Goal: Task Accomplishment & Management: Use online tool/utility

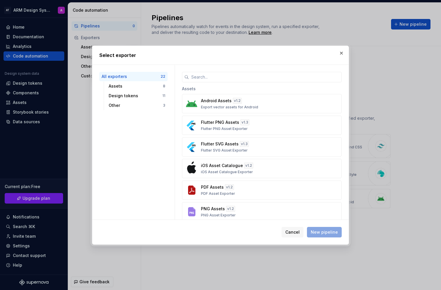
scroll to position [380, 0]
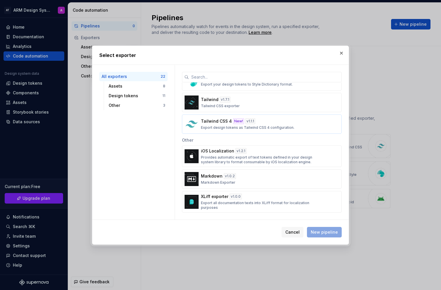
click at [291, 127] on p "Export design tokens as Tailwind CSS 4 configuration." at bounding box center [247, 127] width 93 height 5
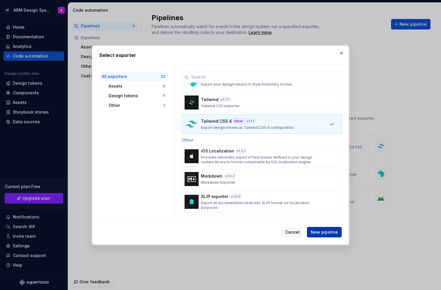
click at [318, 233] on span "New pipeline" at bounding box center [324, 232] width 27 height 6
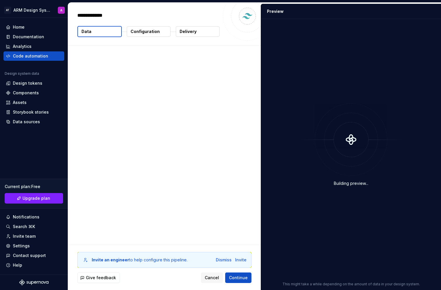
type textarea "*"
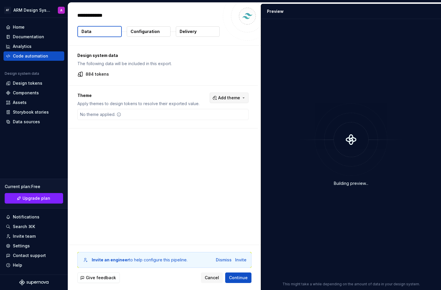
click at [240, 98] on span "Add theme" at bounding box center [229, 98] width 22 height 6
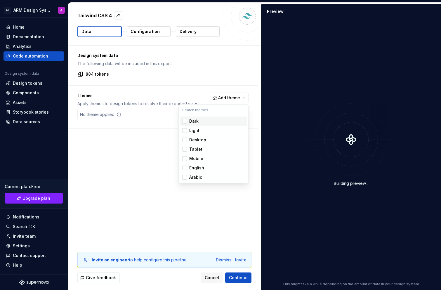
click at [195, 123] on div "Dark" at bounding box center [193, 121] width 9 height 6
click at [195, 129] on div "Light" at bounding box center [194, 131] width 10 height 6
click at [196, 143] on span "Desktop" at bounding box center [213, 139] width 67 height 9
click at [194, 149] on div "Tablet" at bounding box center [195, 149] width 13 height 6
click at [195, 160] on div "Mobile" at bounding box center [196, 159] width 14 height 6
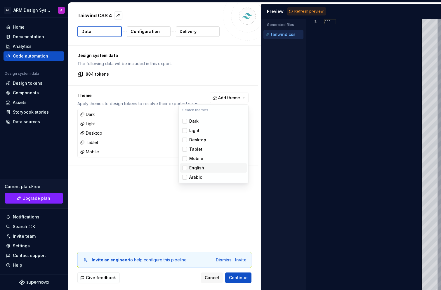
click at [195, 170] on div "English" at bounding box center [196, 168] width 15 height 6
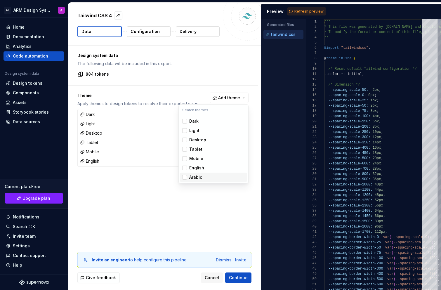
click at [195, 179] on div "Arabic" at bounding box center [195, 177] width 13 height 6
click at [294, 8] on html "AT ARM Design System A Home Documentation Analytics Code automation Design syst…" at bounding box center [220, 145] width 441 height 290
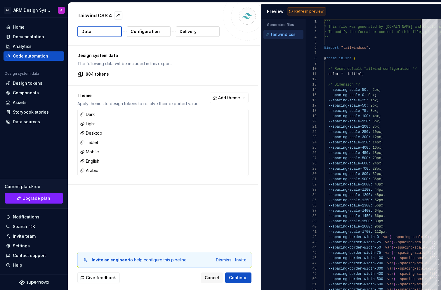
click at [293, 12] on button "Refresh preview" at bounding box center [306, 11] width 39 height 8
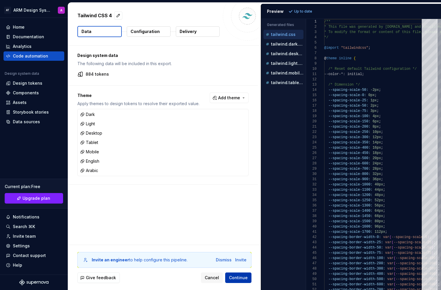
click at [233, 278] on span "Continue" at bounding box center [238, 278] width 19 height 6
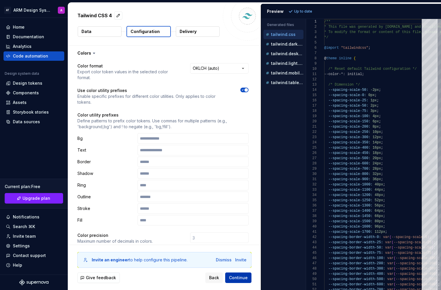
click at [240, 276] on span "Continue" at bounding box center [238, 278] width 19 height 6
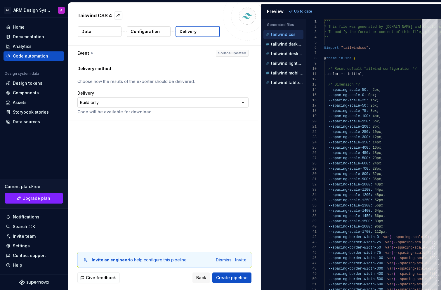
click at [207, 102] on html "**********" at bounding box center [220, 145] width 441 height 290
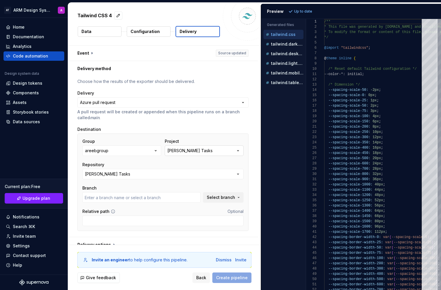
type input "develop"
click at [214, 151] on button "[PERSON_NAME] Tasks" at bounding box center [204, 150] width 79 height 11
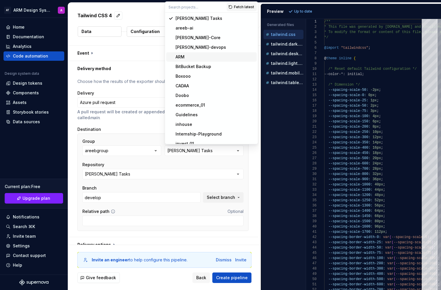
click at [209, 54] on div "ARM" at bounding box center [215, 57] width 79 height 6
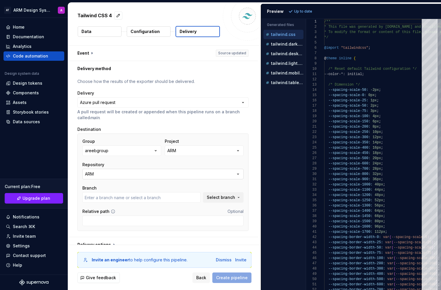
type input "change/nav-links-style"
click at [143, 171] on button "ARM" at bounding box center [162, 174] width 161 height 11
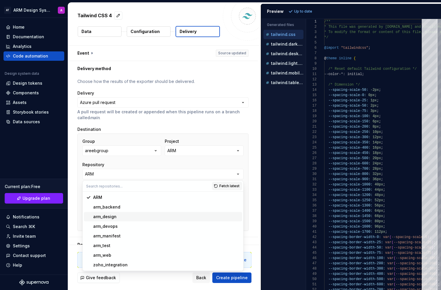
click at [132, 216] on div "arm_design" at bounding box center [166, 217] width 147 height 6
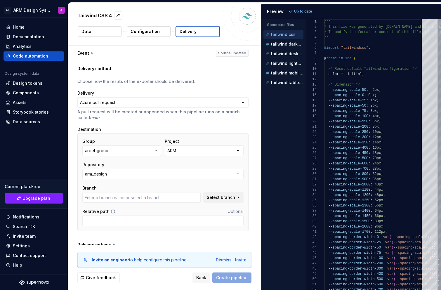
type input "design"
click at [91, 51] on button "button" at bounding box center [163, 53] width 190 height 15
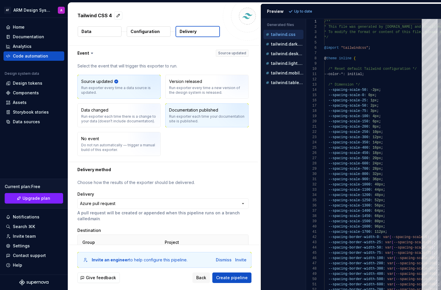
click at [200, 109] on div "Documentation published" at bounding box center [193, 110] width 49 height 6
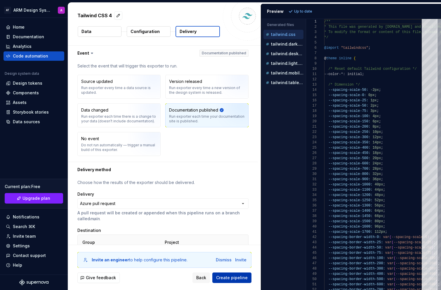
click at [236, 276] on span "Create pipeline" at bounding box center [232, 278] width 32 height 6
